Goal: Task Accomplishment & Management: Use online tool/utility

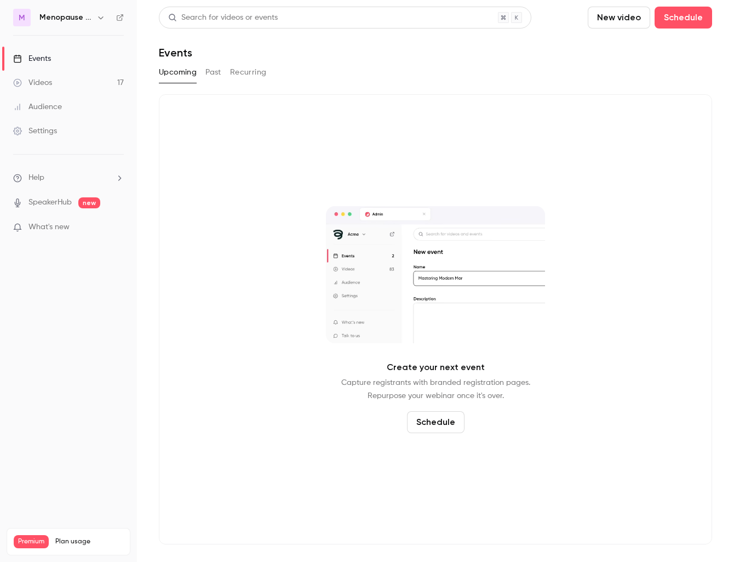
click at [105, 18] on button "button" at bounding box center [100, 17] width 13 height 13
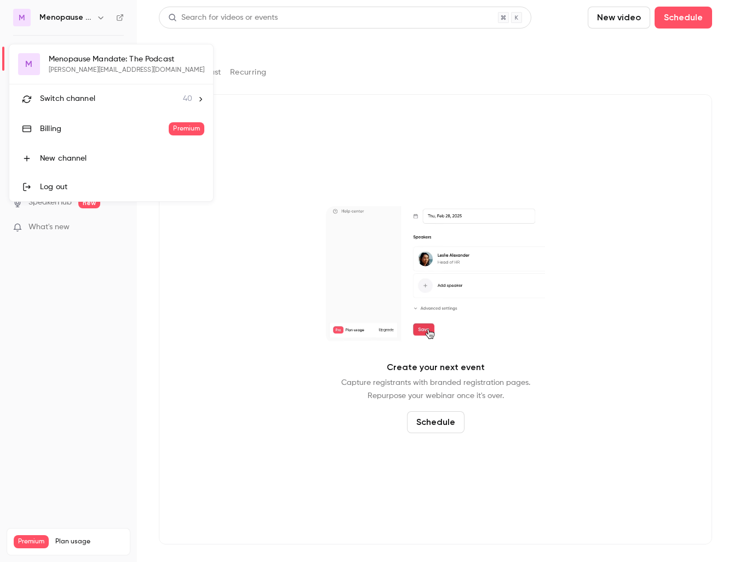
click at [60, 95] on span "Switch channel" at bounding box center [67, 99] width 55 height 12
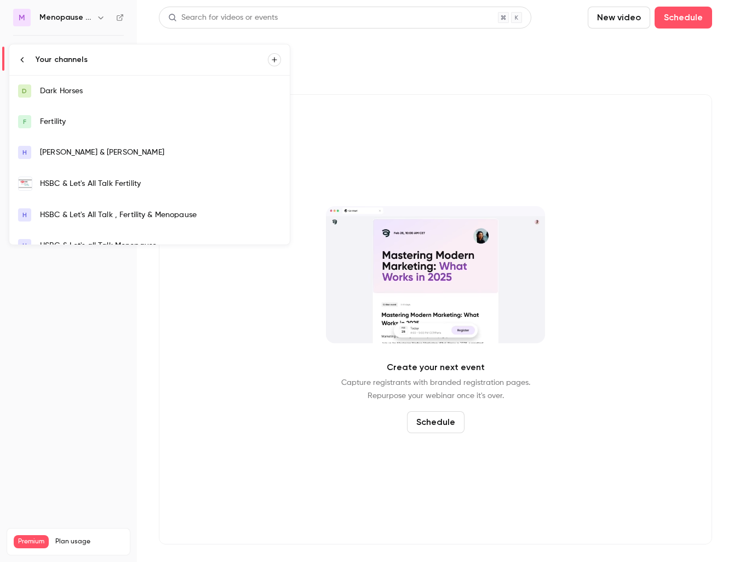
click at [95, 189] on link "HSBC & Let's All Talk Fertility" at bounding box center [149, 184] width 280 height 32
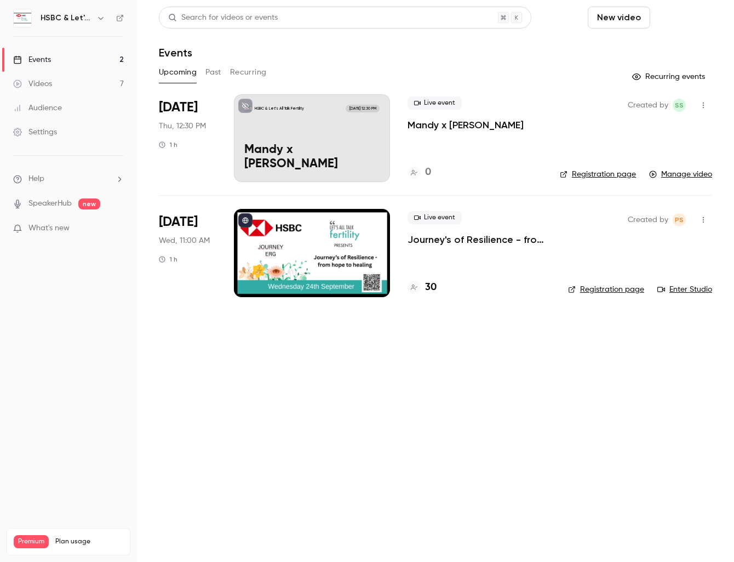
click at [701, 16] on button "Schedule" at bounding box center [684, 18] width 58 height 22
click at [660, 50] on div "One time event" at bounding box center [661, 47] width 83 height 11
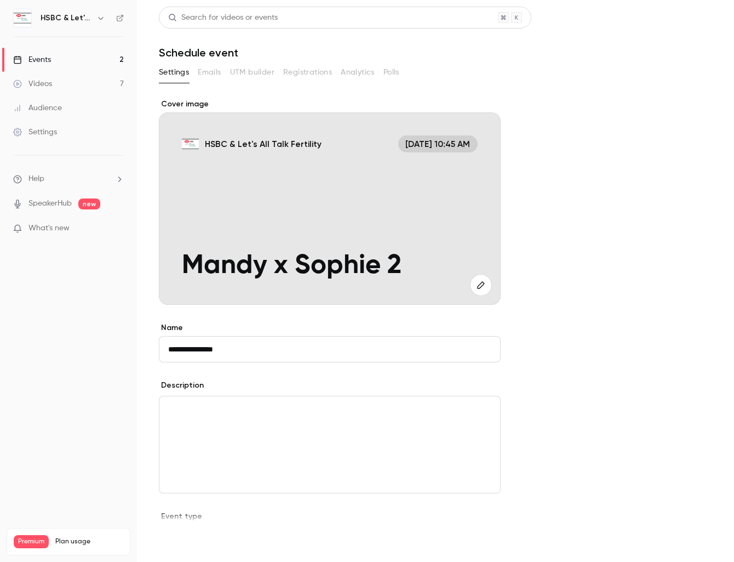
type input "**********"
click at [185, 545] on button "Save" at bounding box center [178, 542] width 39 height 22
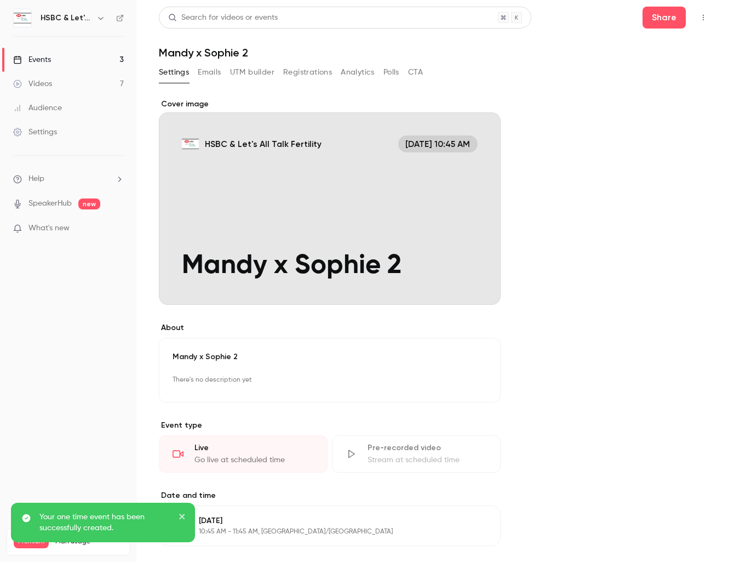
click at [48, 81] on div "Videos" at bounding box center [32, 83] width 39 height 11
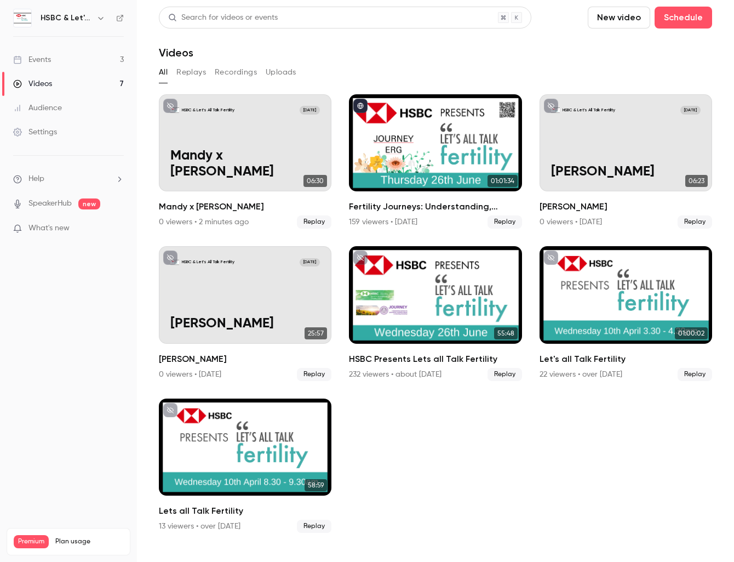
click at [47, 57] on div "Events" at bounding box center [32, 59] width 38 height 11
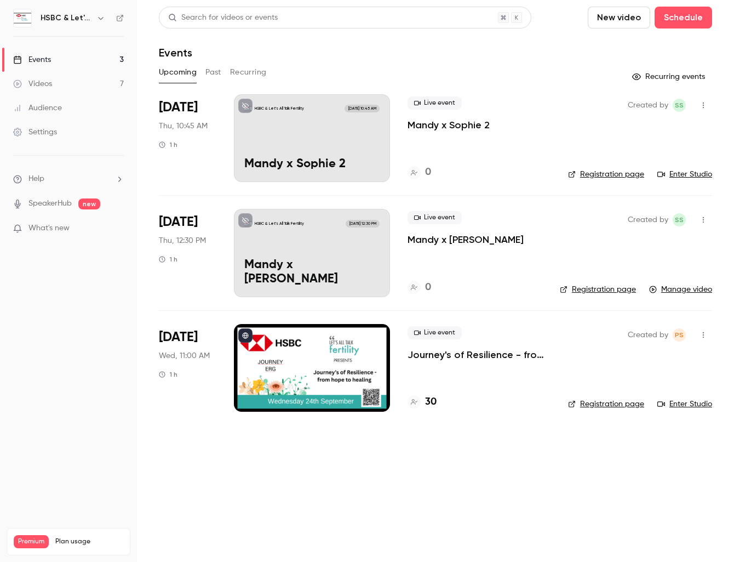
click at [691, 174] on link "Enter Studio" at bounding box center [684, 174] width 55 height 11
